Goal: Transaction & Acquisition: Purchase product/service

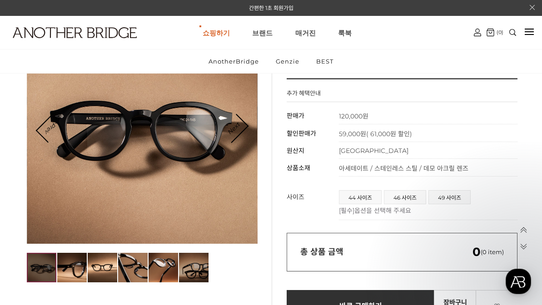
click at [183, 253] on img at bounding box center [194, 268] width 30 height 30
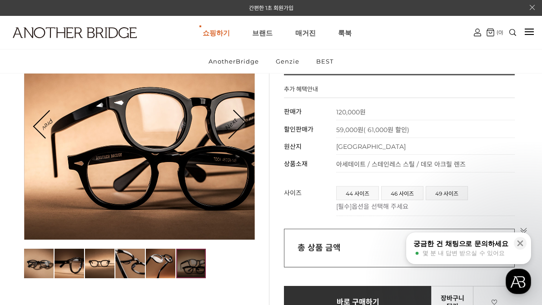
scroll to position [109, 3]
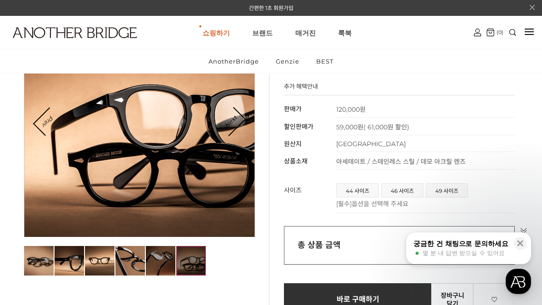
click at [153, 251] on img at bounding box center [161, 261] width 30 height 30
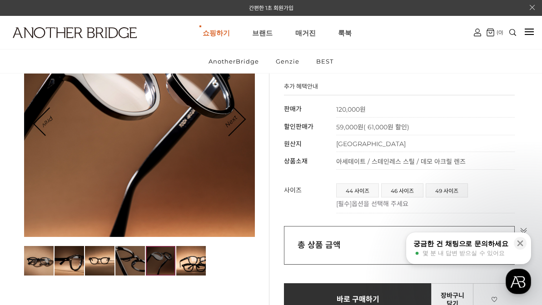
click at [136, 255] on img at bounding box center [130, 261] width 30 height 30
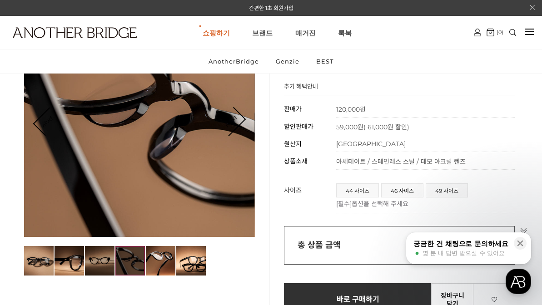
click at [112, 256] on img at bounding box center [100, 261] width 30 height 30
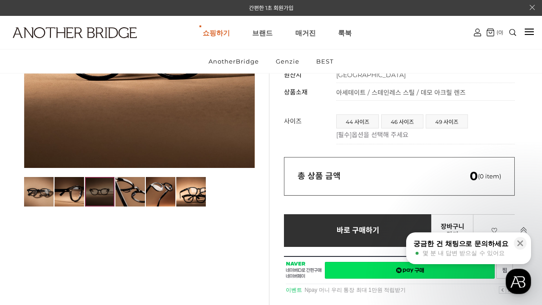
scroll to position [178, 3]
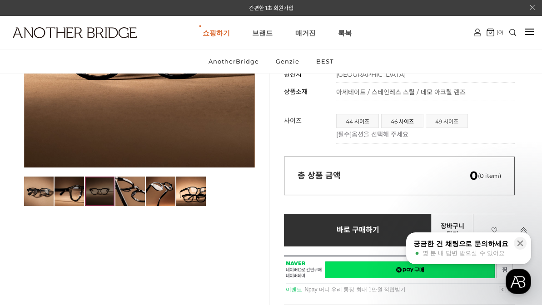
click at [452, 117] on span "49 사이즈" at bounding box center [446, 120] width 41 height 13
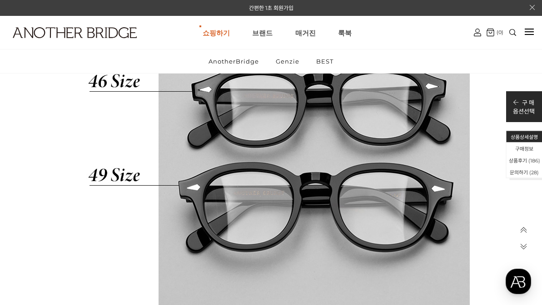
scroll to position [5455, 3]
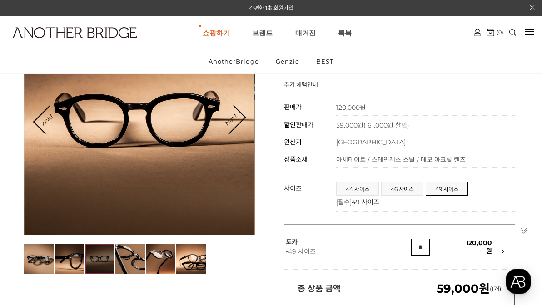
scroll to position [21, 3]
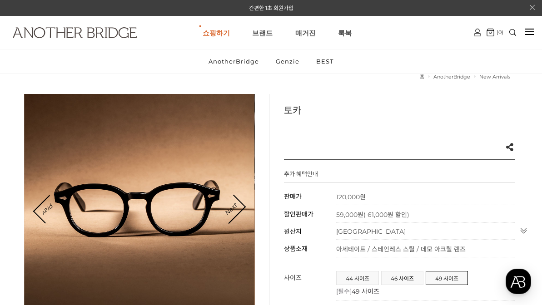
click at [77, 29] on img at bounding box center [75, 32] width 124 height 11
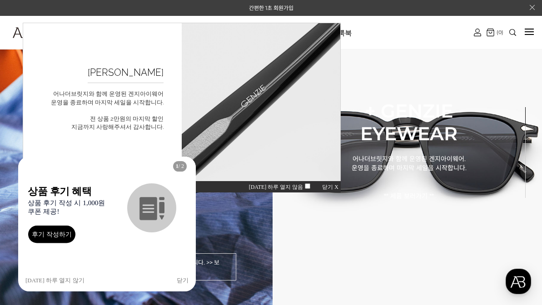
click at [330, 185] on span "닫기 X" at bounding box center [330, 187] width 16 height 6
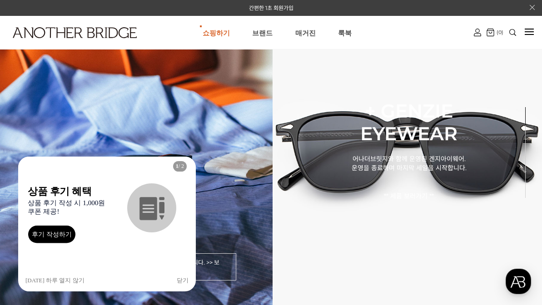
click at [181, 277] on button "닫기" at bounding box center [183, 281] width 12 height 22
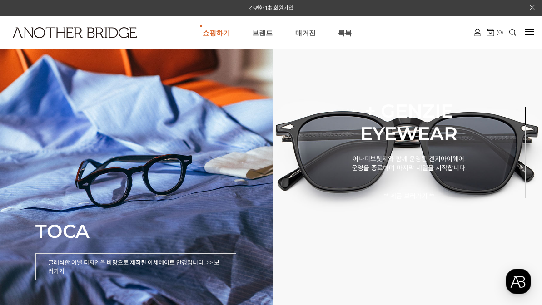
click at [412, 191] on p "어나더브릿지와 함께 운영된 겐지아이웨어. 운영을 종료하며 마지막 세일을 시작합니다. ** 제품 보러가기 **" at bounding box center [408, 177] width 155 height 56
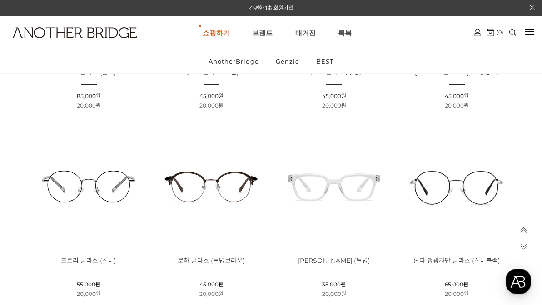
scroll to position [252, 0]
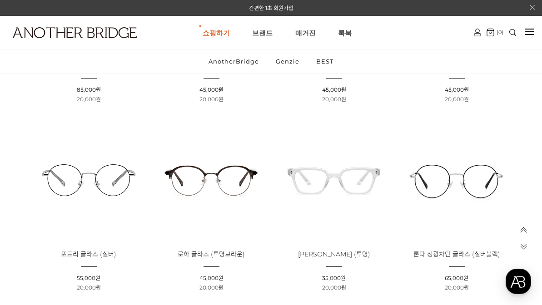
click at [299, 180] on img at bounding box center [334, 180] width 116 height 116
